Goal: Task Accomplishment & Management: Manage account settings

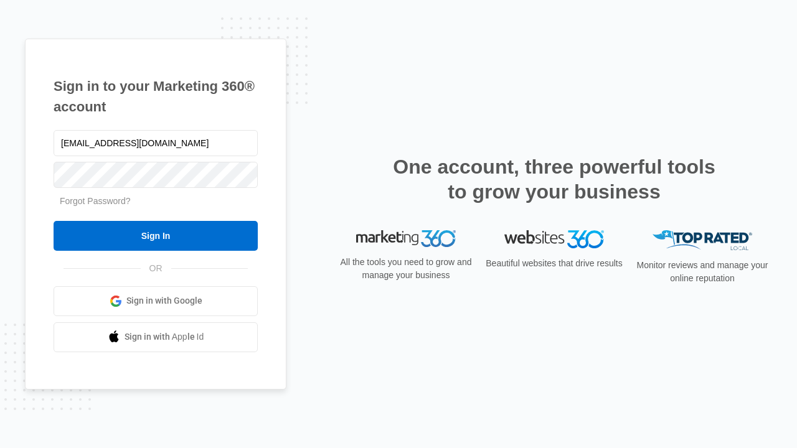
type input "[EMAIL_ADDRESS][DOMAIN_NAME]"
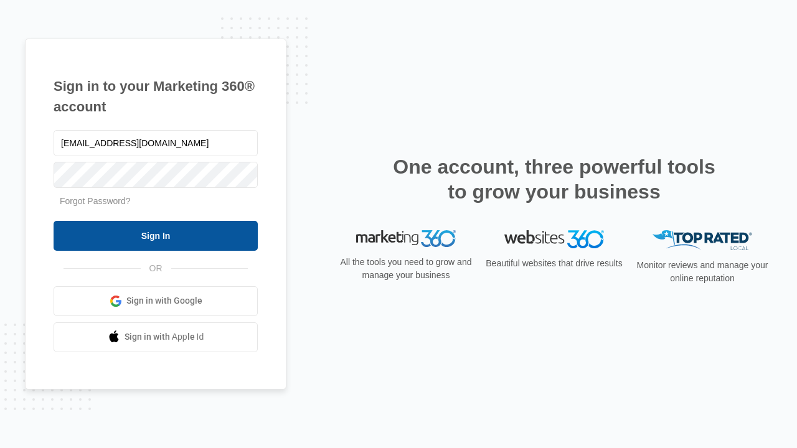
click at [156, 235] on input "Sign In" at bounding box center [156, 236] width 204 height 30
